Goal: Obtain resource: Download file/media

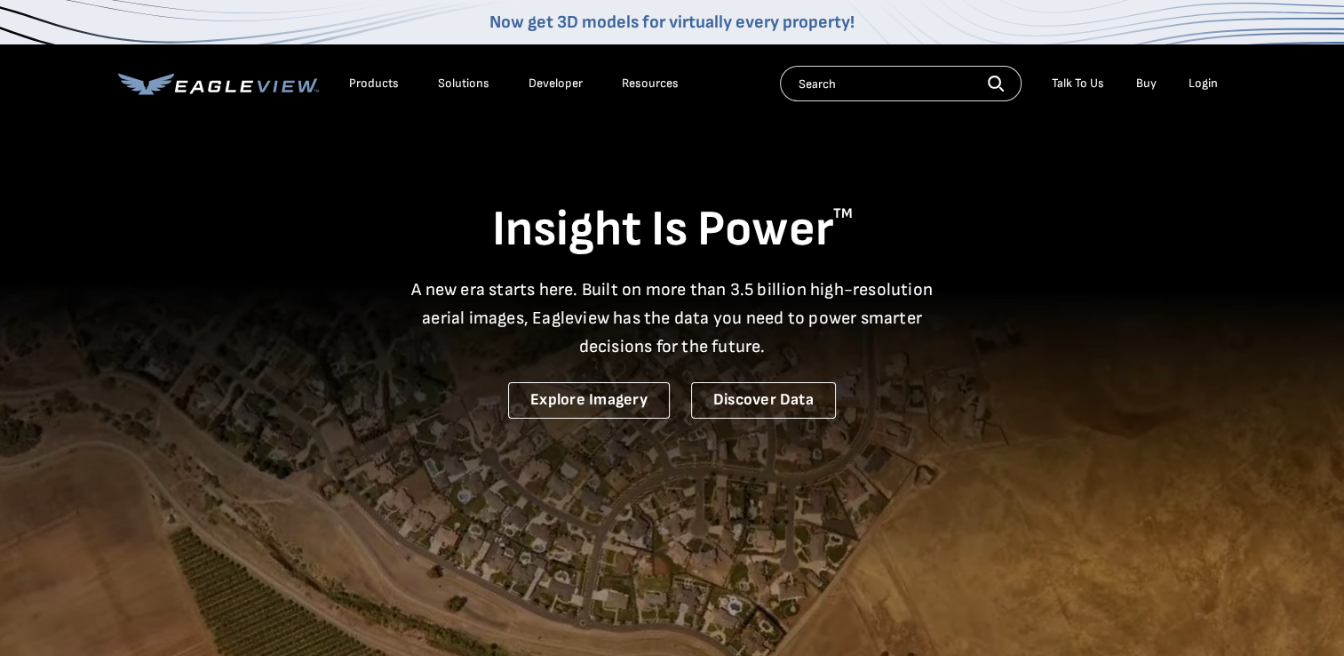
click at [1205, 81] on div "Login" at bounding box center [1202, 84] width 29 height 16
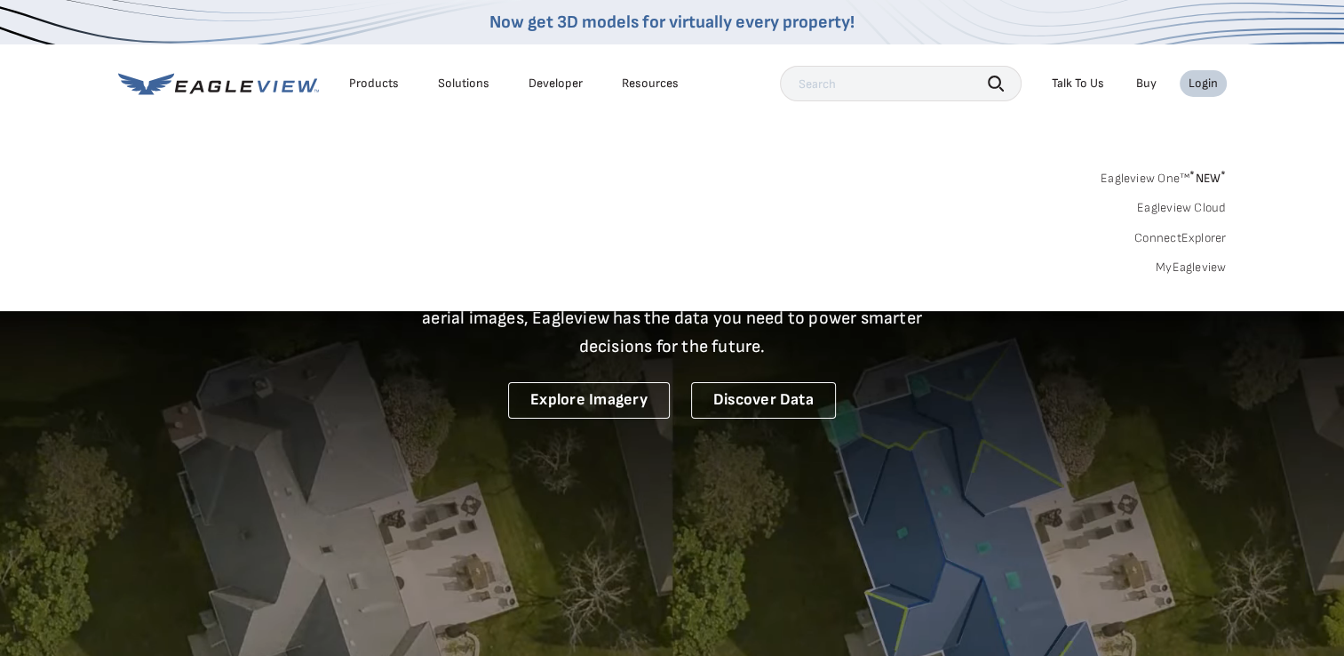
click at [1183, 264] on link "MyEagleview" at bounding box center [1191, 267] width 71 height 16
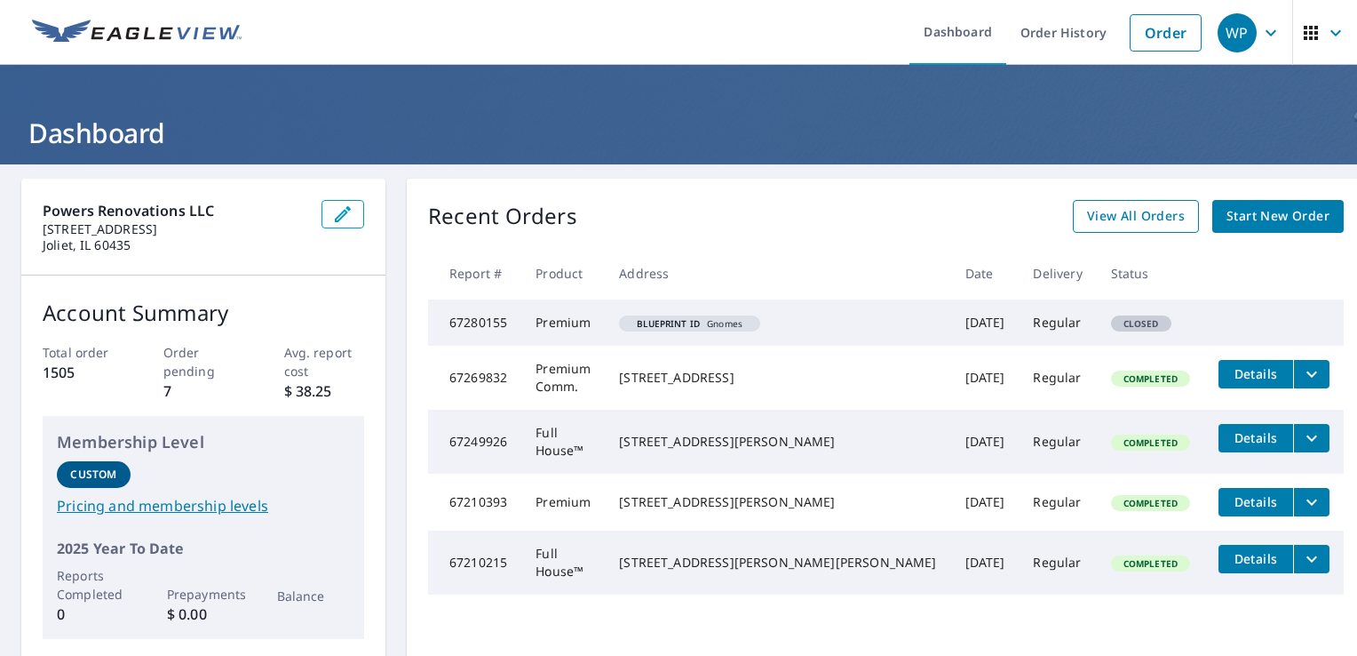
click at [1119, 207] on span "View All Orders" at bounding box center [1136, 216] width 98 height 22
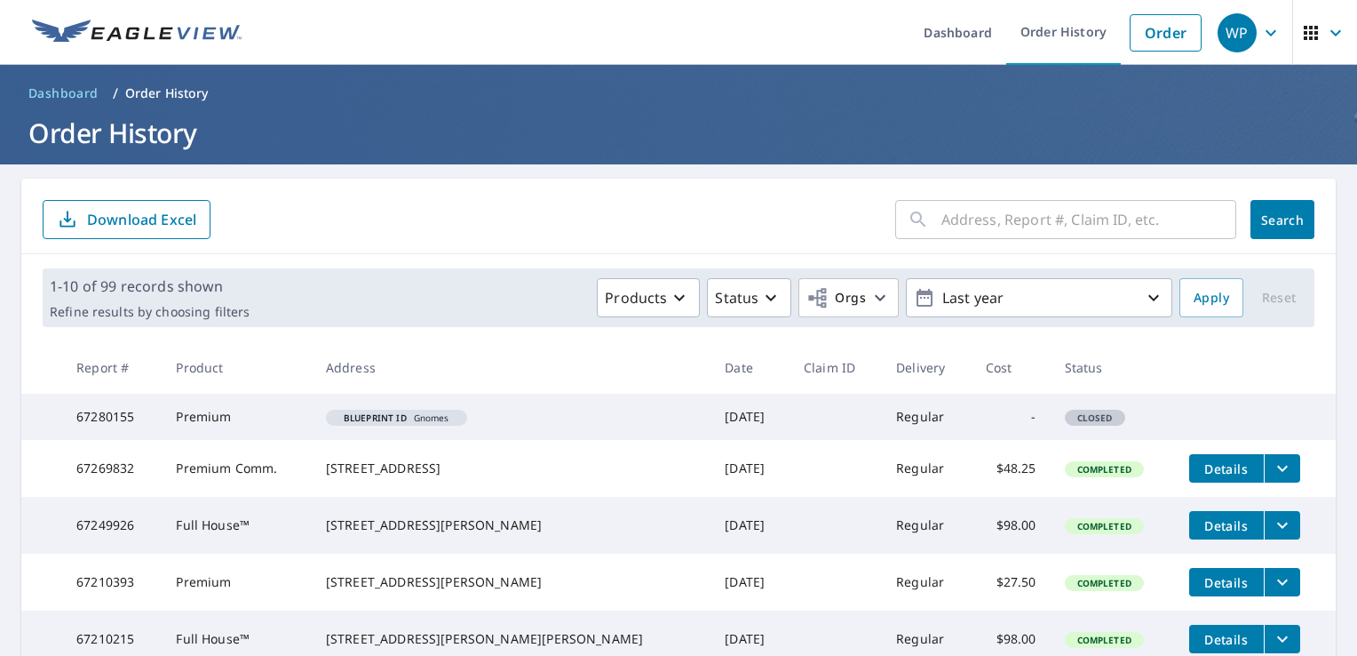
click at [942, 226] on input "text" at bounding box center [1089, 220] width 295 height 50
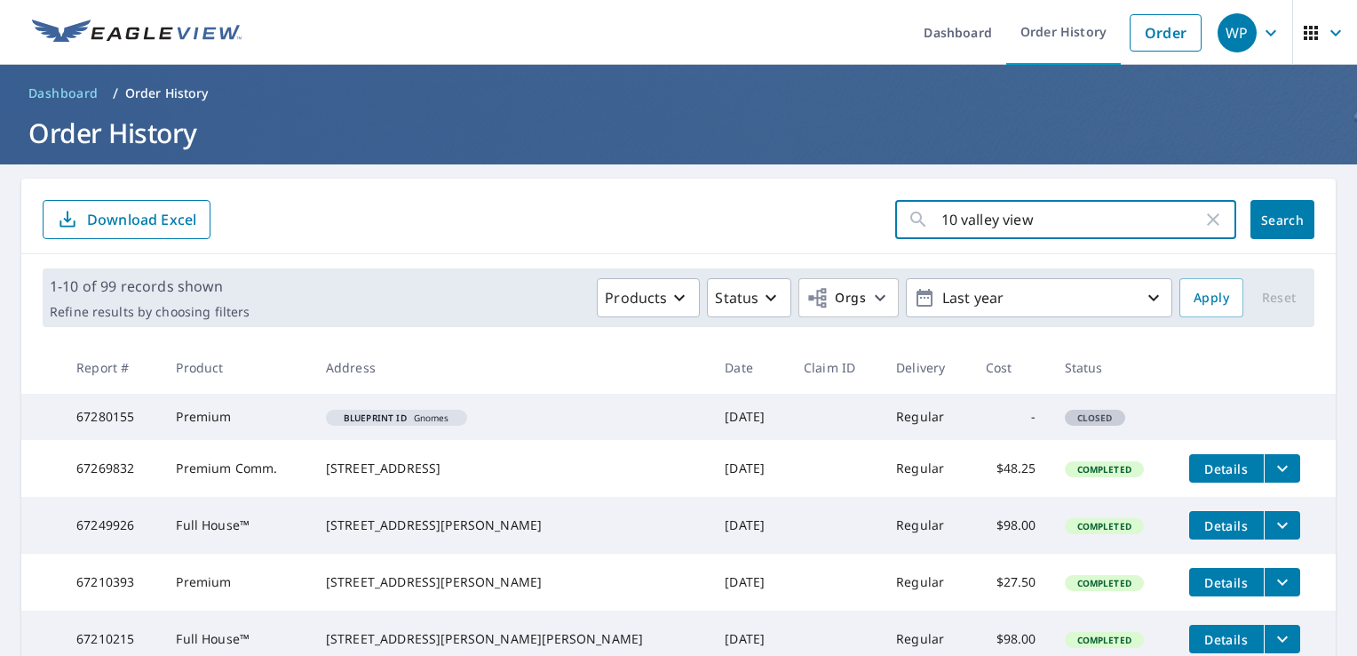
type input "10 valley view"
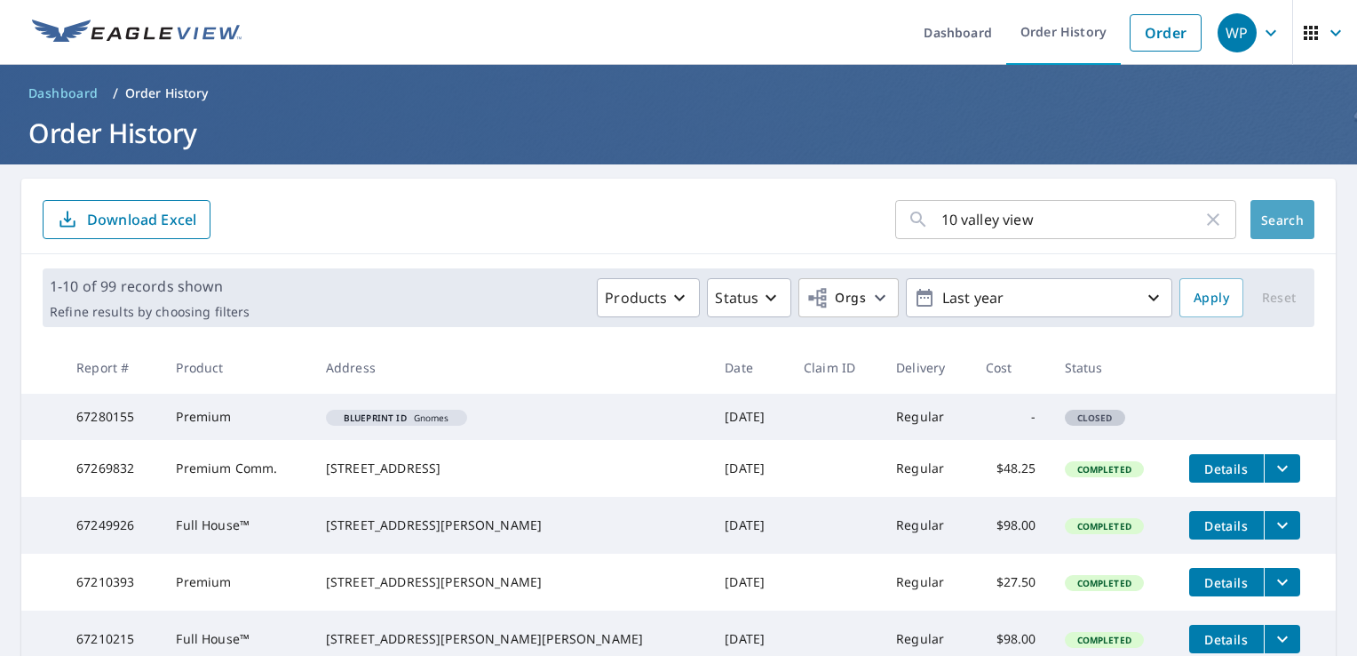
click at [1276, 216] on span "Search" at bounding box center [1283, 219] width 36 height 17
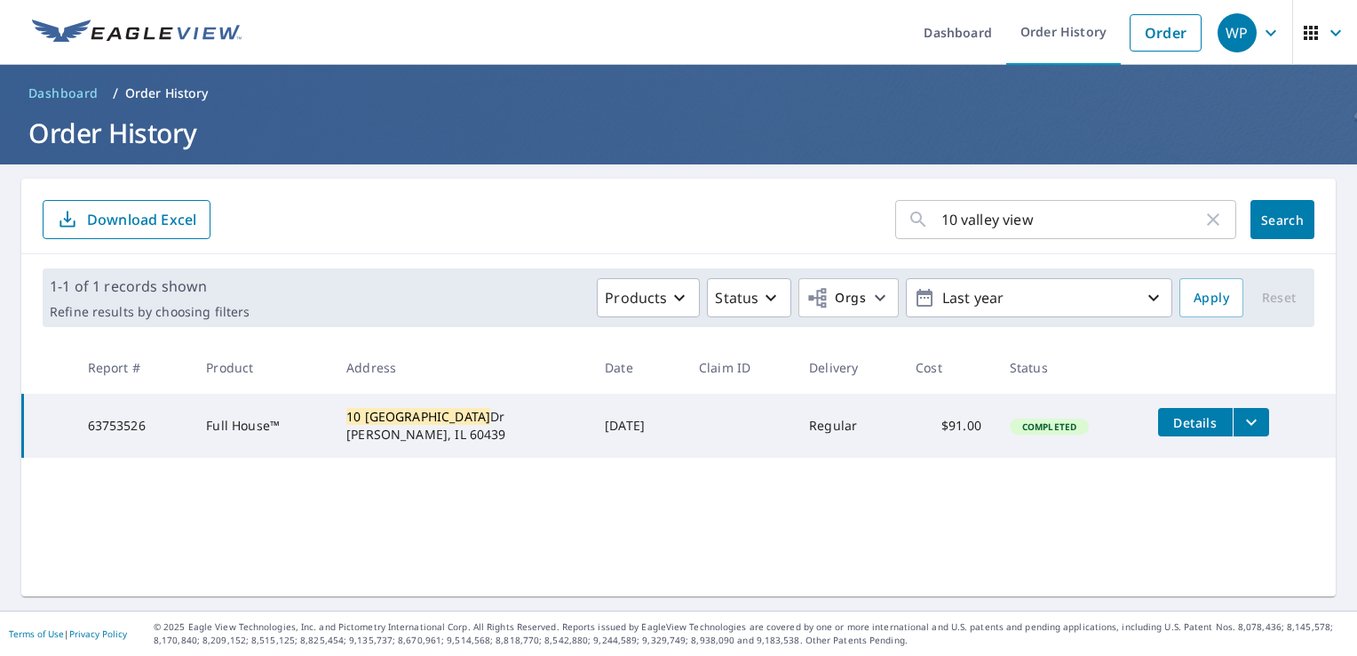
click at [1246, 423] on icon "filesDropdownBtn-63753526" at bounding box center [1251, 422] width 11 height 6
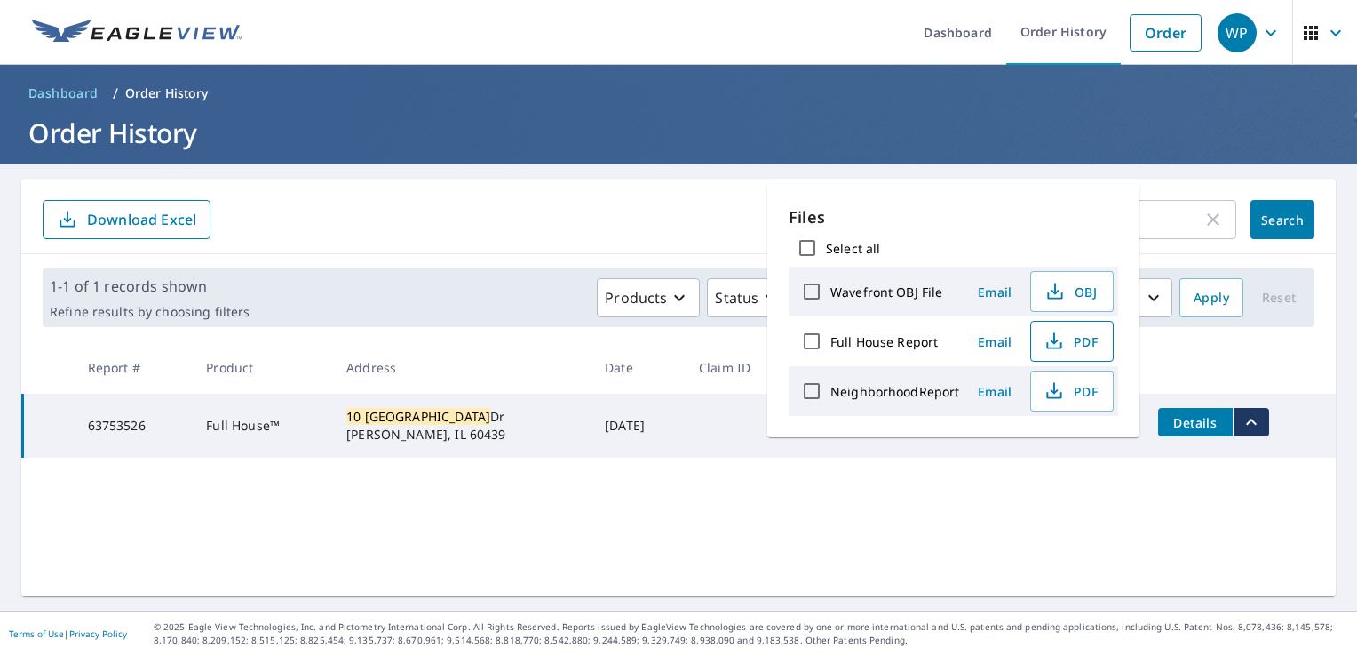
click at [1093, 344] on span "PDF" at bounding box center [1070, 340] width 57 height 21
